Goal: Task Accomplishment & Management: Manage account settings

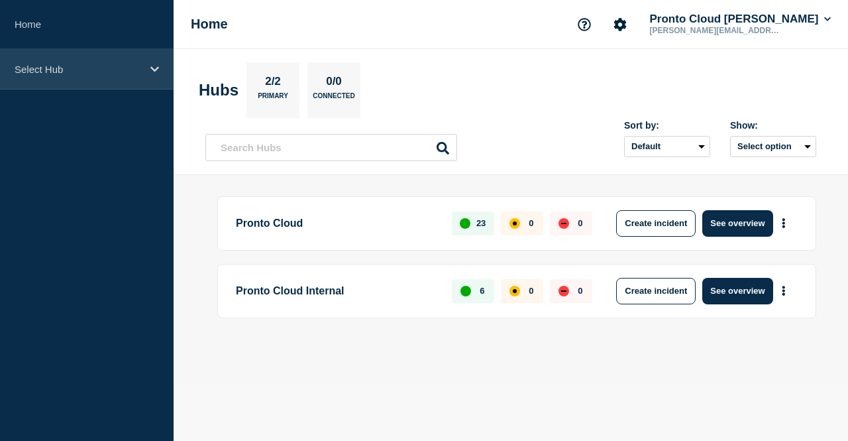
click at [156, 74] on div "Select Hub" at bounding box center [87, 69] width 174 height 40
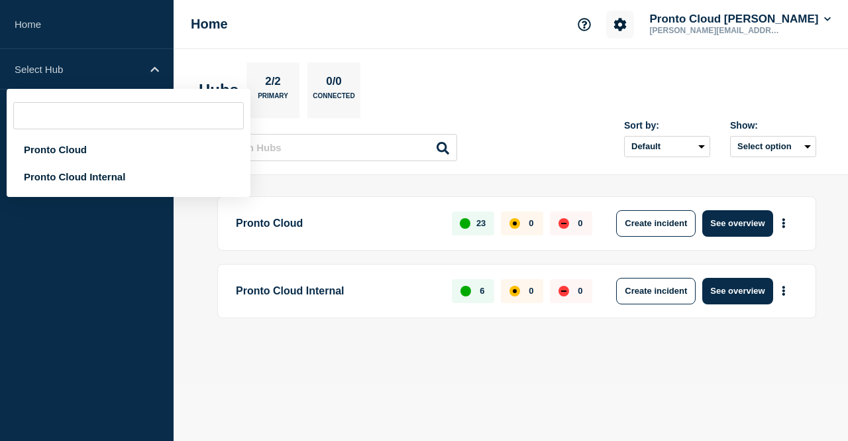
click at [632, 19] on button "Account settings" at bounding box center [620, 25] width 28 height 28
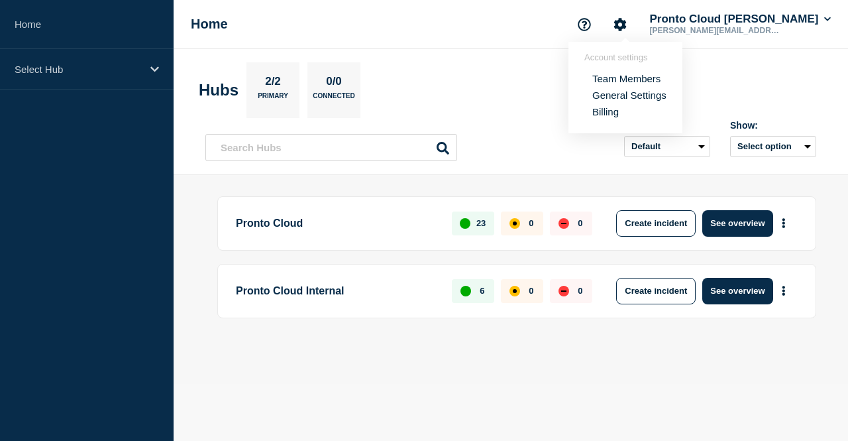
click at [611, 108] on link "Billing" at bounding box center [605, 111] width 27 height 11
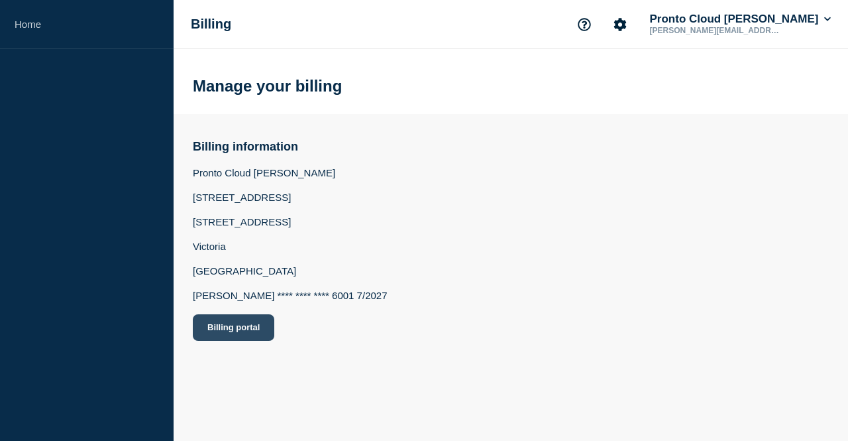
click at [254, 336] on button "Billing portal" at bounding box center [233, 327] width 81 height 27
